Goal: Information Seeking & Learning: Understand process/instructions

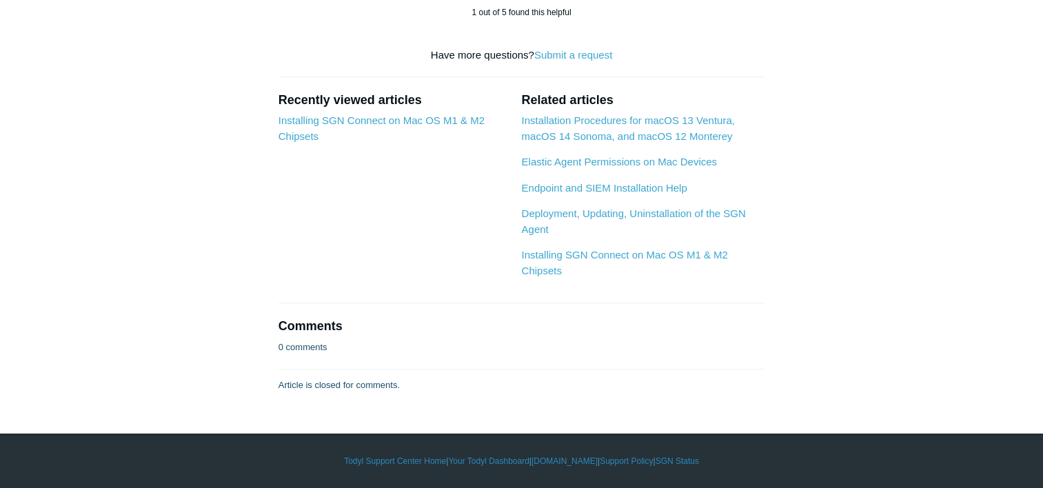
scroll to position [1906, 0]
click at [416, 142] on link "Installing SGN Connect on Mac OS M1 & M2 Chipsets" at bounding box center [382, 128] width 206 height 28
click at [579, 168] on link "Elastic Agent Permissions on Mac Devices" at bounding box center [618, 162] width 195 height 12
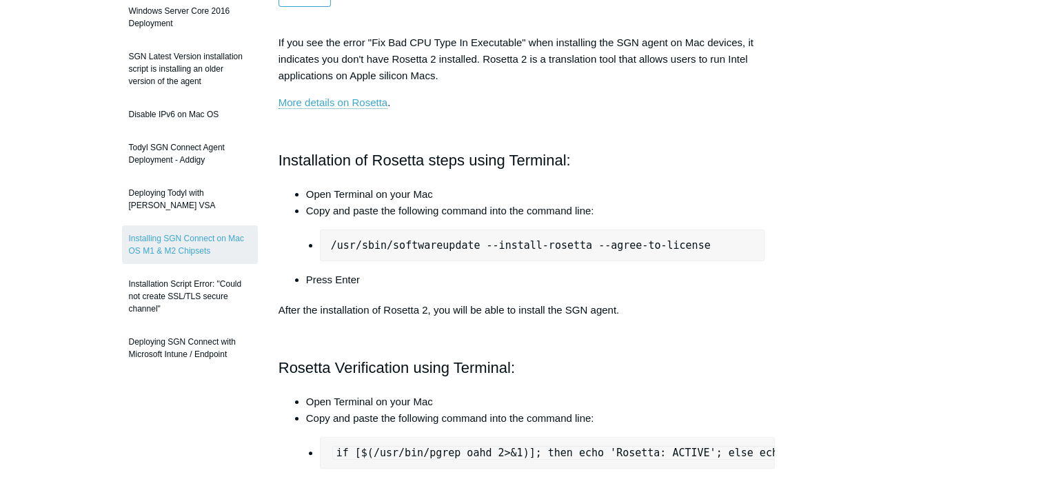
scroll to position [217, 0]
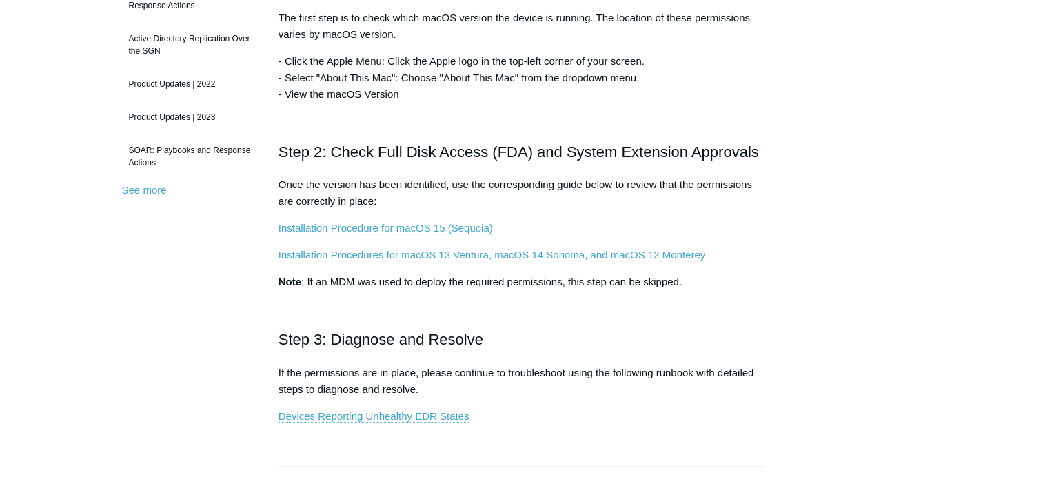
scroll to position [370, 0]
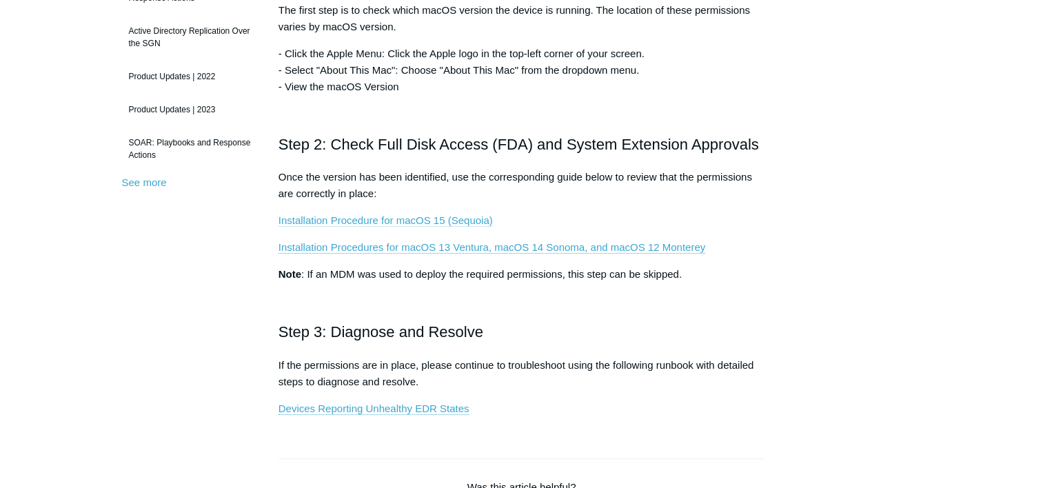
click at [405, 220] on link "Installation Procedure for macOS 15 (Sequoia)" at bounding box center [386, 220] width 214 height 12
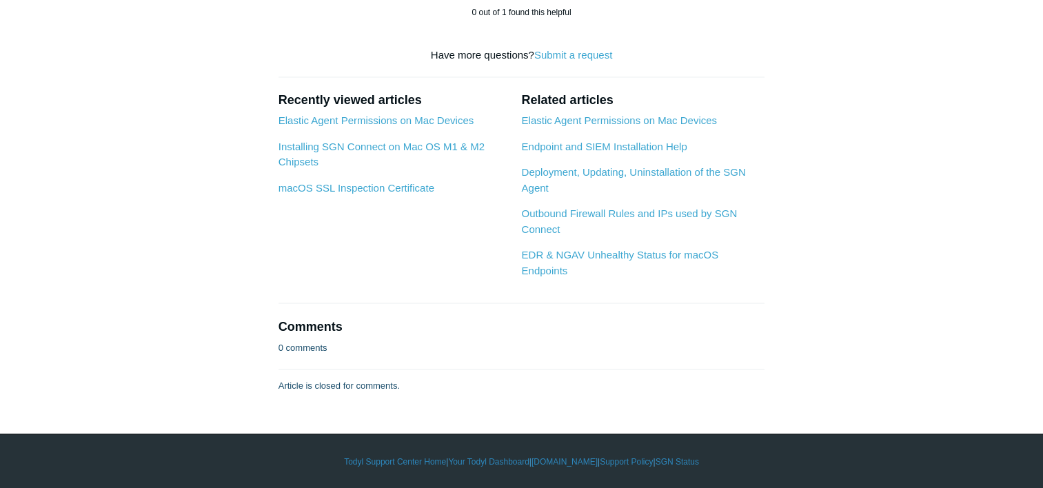
scroll to position [4518, 0]
